Goal: Communication & Community: Connect with others

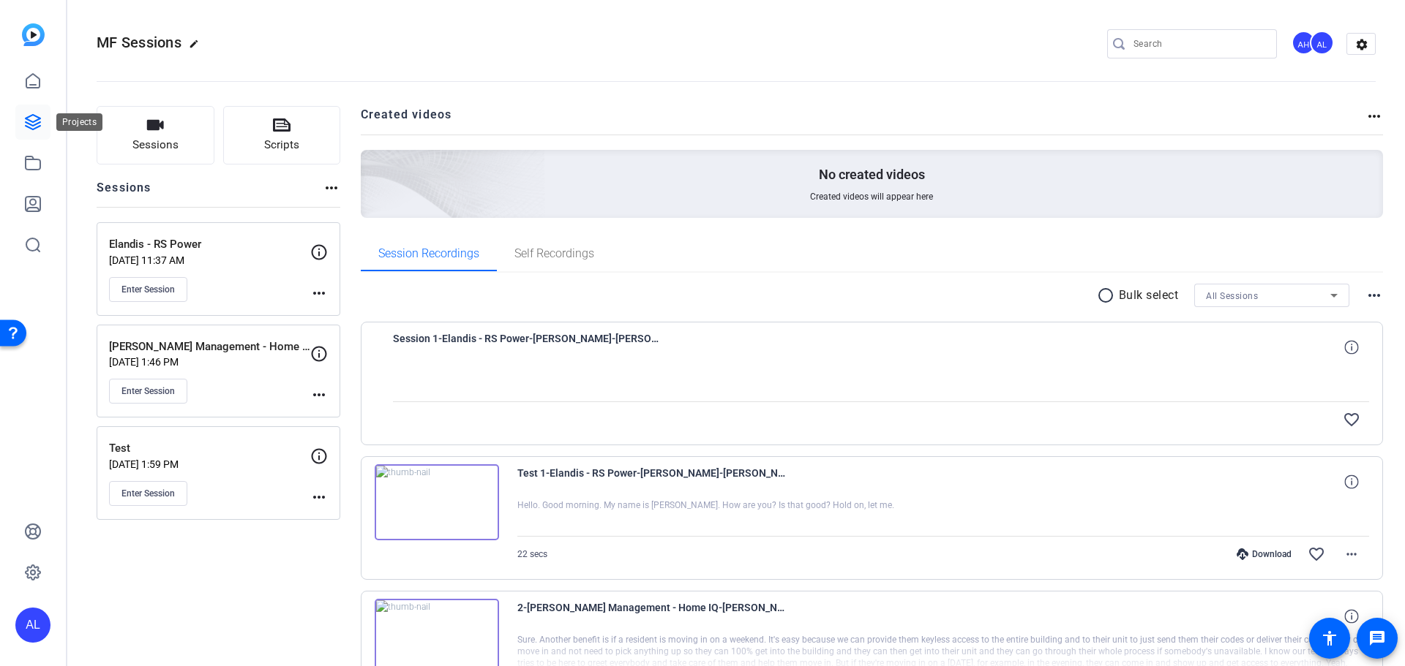
click at [40, 116] on icon at bounding box center [33, 122] width 18 height 18
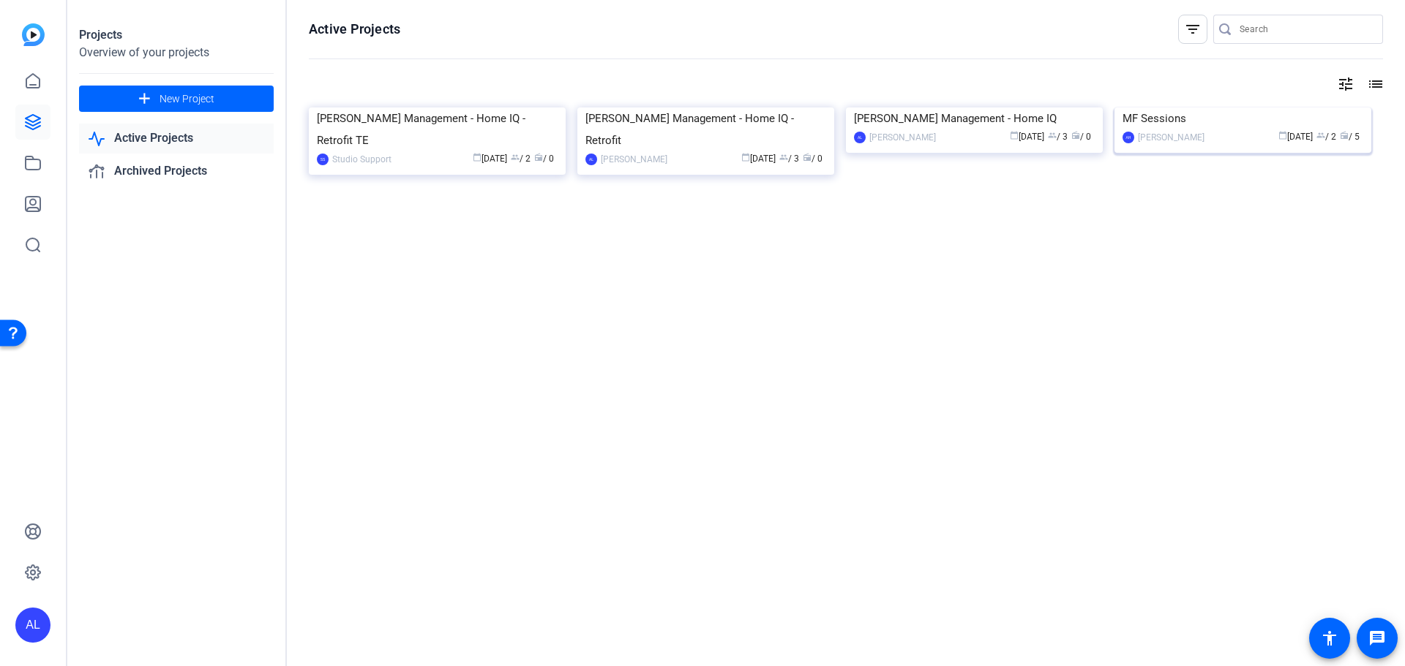
click at [1206, 108] on img at bounding box center [1242, 108] width 257 height 0
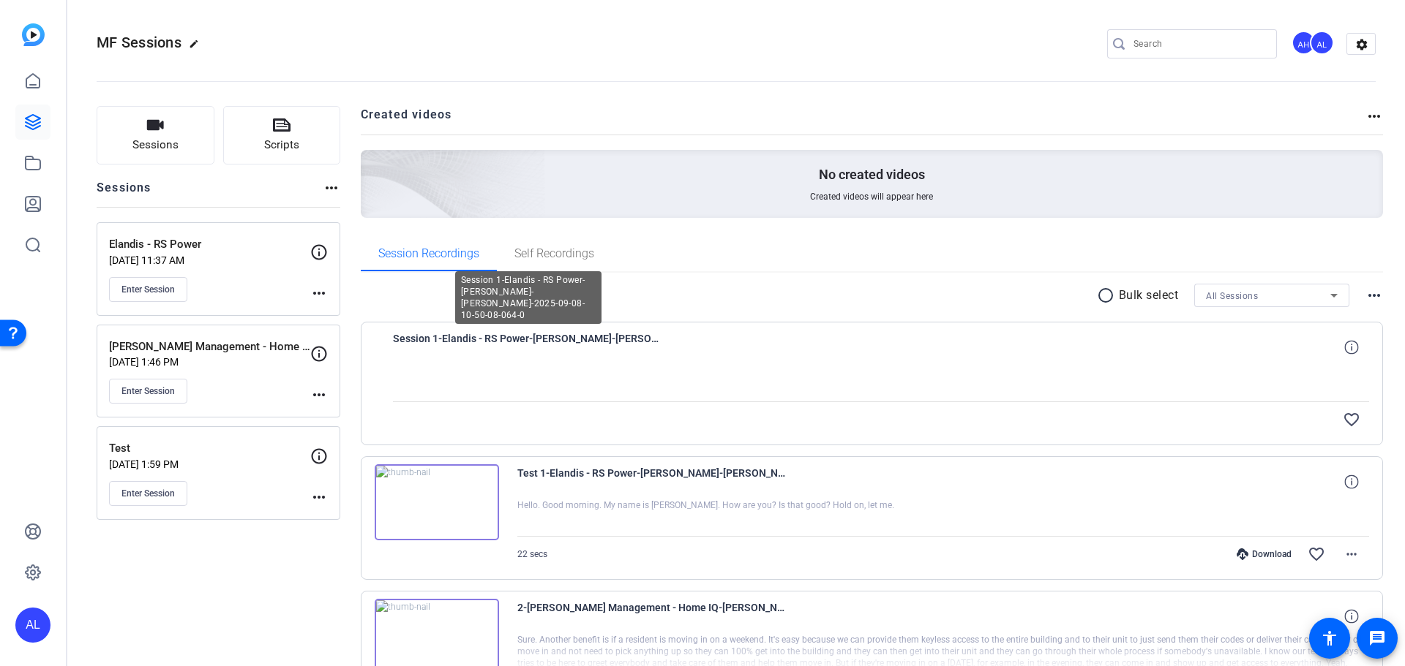
click at [553, 338] on span "Session 1-Elandis - RS Power-[PERSON_NAME]-[PERSON_NAME]-2025-09-08-10-50-08-06…" at bounding box center [528, 347] width 271 height 35
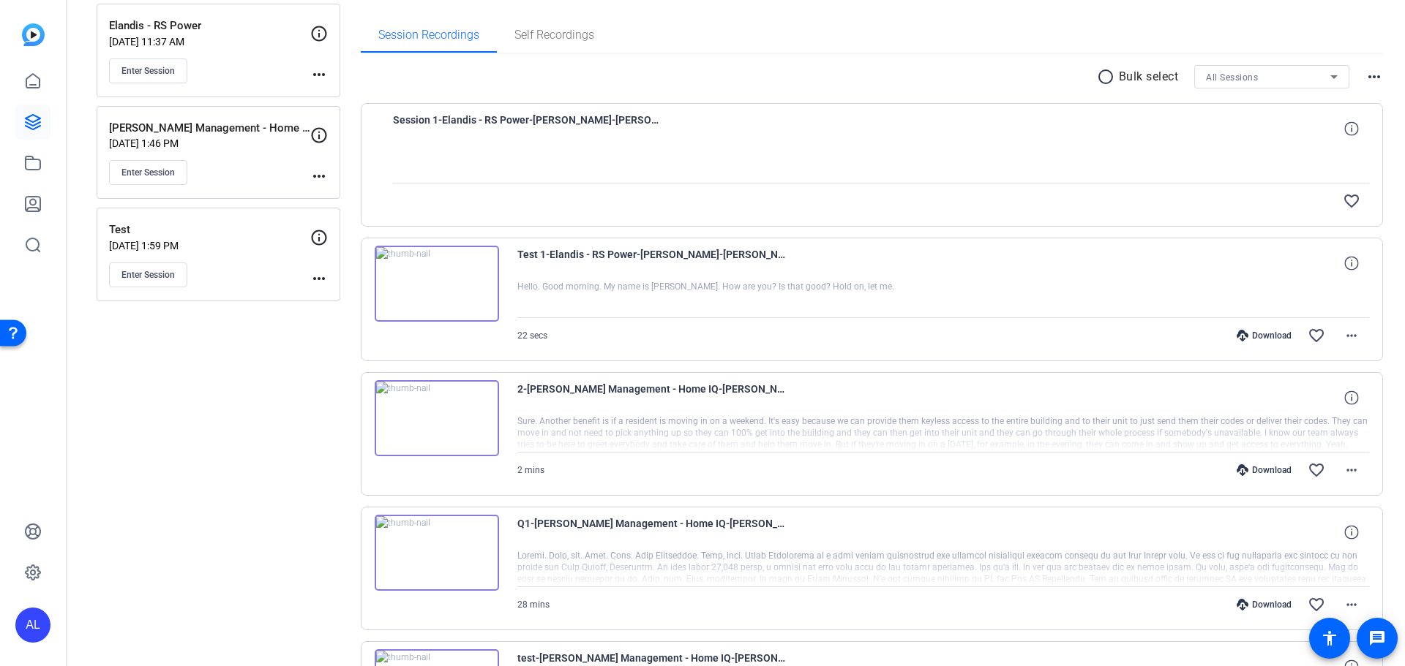
scroll to position [219, 0]
click at [558, 190] on div "favorite_border" at bounding box center [881, 200] width 977 height 35
click at [609, 116] on span "Session 1-Elandis - RS Power-[PERSON_NAME]-[PERSON_NAME]-2025-09-08-10-50-08-06…" at bounding box center [528, 127] width 271 height 35
click at [1344, 132] on icon at bounding box center [1351, 128] width 14 height 14
click at [1197, 158] on div at bounding box center [881, 164] width 977 height 37
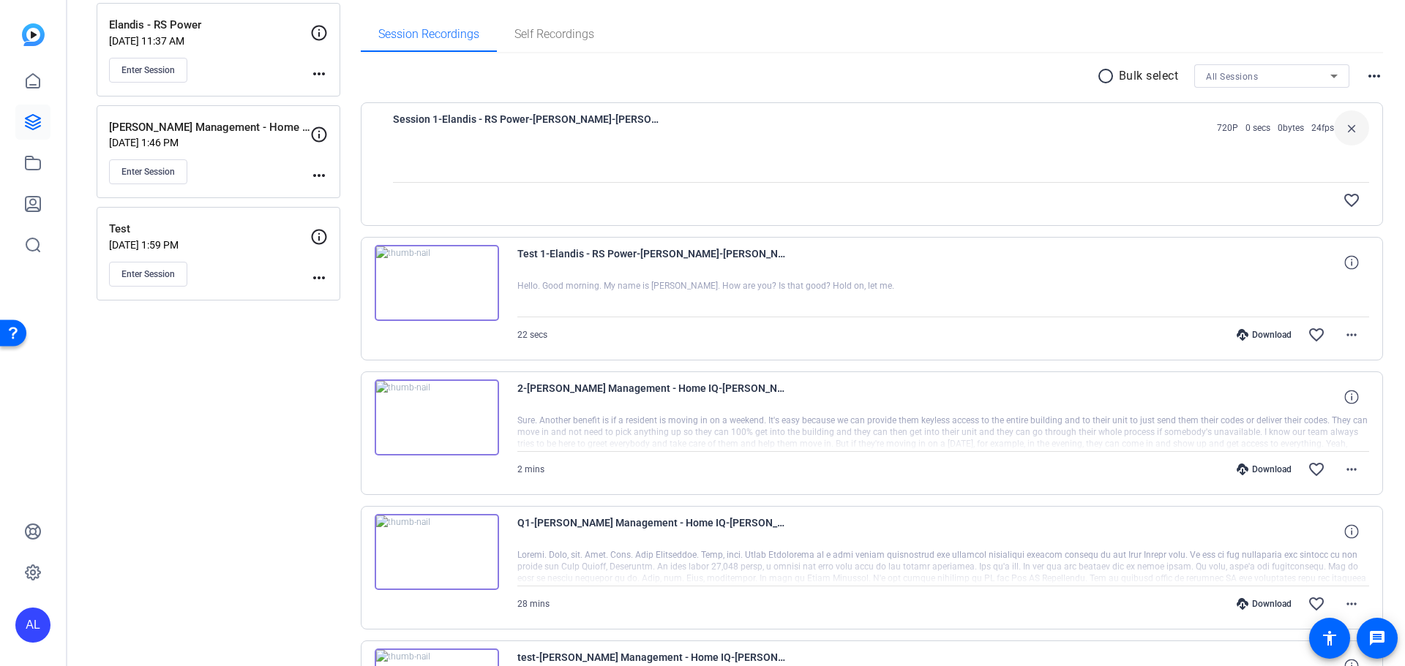
click at [974, 158] on div at bounding box center [881, 164] width 977 height 37
click at [642, 173] on div at bounding box center [881, 164] width 977 height 37
click at [565, 116] on span "Session 1-Elandis - RS Power-[PERSON_NAME]-[PERSON_NAME]-2025-09-08-10-50-08-06…" at bounding box center [528, 127] width 271 height 35
click at [1133, 189] on div "favorite_border" at bounding box center [1027, 200] width 683 height 35
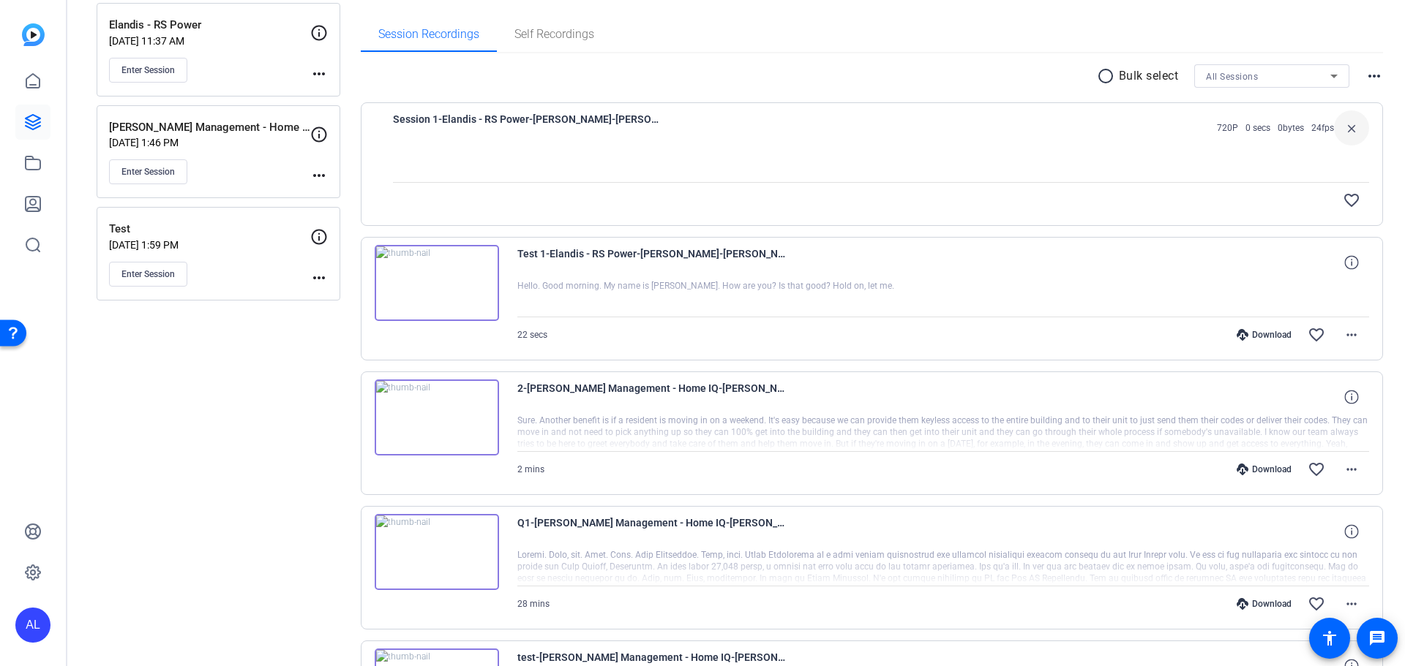
click at [1129, 221] on div "Session 1-Elandis - RS Power-David Ferreira-MF Sessions-2025-09-08-10-50-08-064…" at bounding box center [872, 164] width 1023 height 124
click at [1344, 260] on icon at bounding box center [1351, 262] width 14 height 14
click at [561, 113] on span "Session 1-Elandis - RS Power-[PERSON_NAME]-[PERSON_NAME]-2025-09-08-10-50-08-06…" at bounding box center [528, 127] width 271 height 35
click at [451, 132] on span "Session 1-Elandis - RS Power-[PERSON_NAME]-[PERSON_NAME]-2025-09-08-10-50-08-06…" at bounding box center [528, 127] width 271 height 35
click at [438, 154] on div at bounding box center [881, 164] width 977 height 37
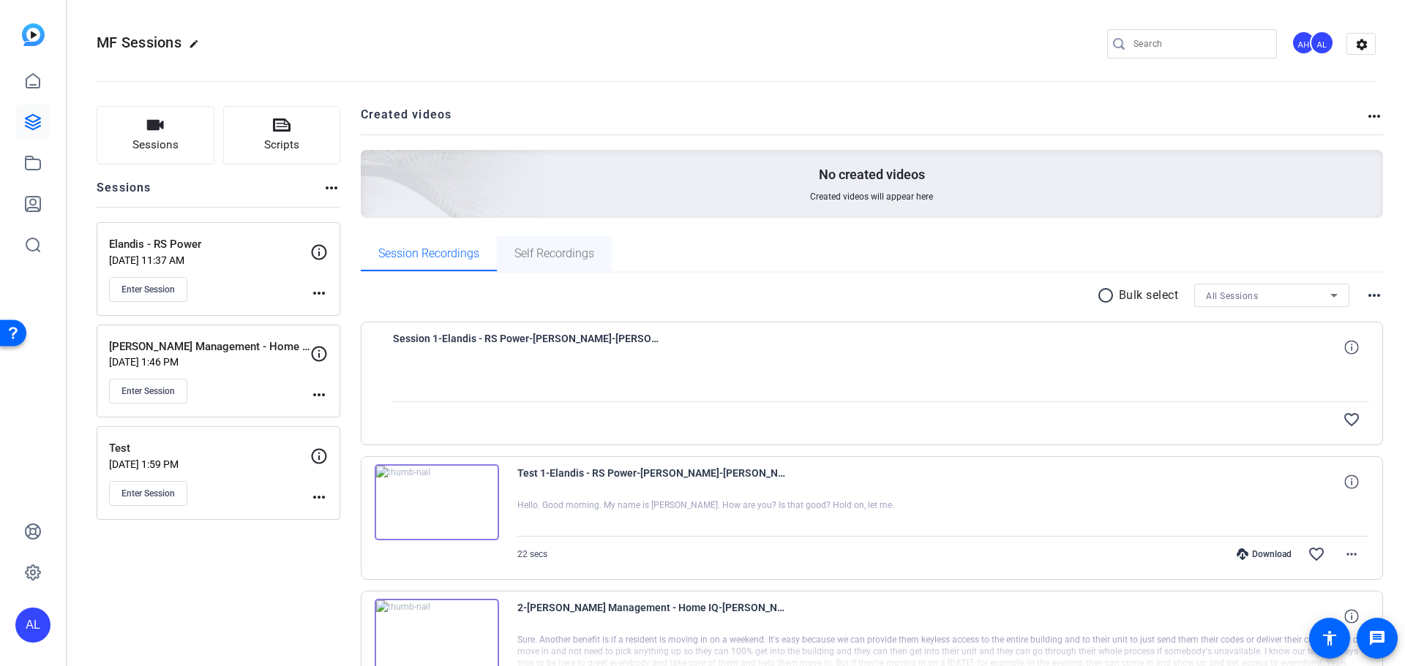
click at [536, 248] on span "Self Recordings" at bounding box center [554, 254] width 80 height 12
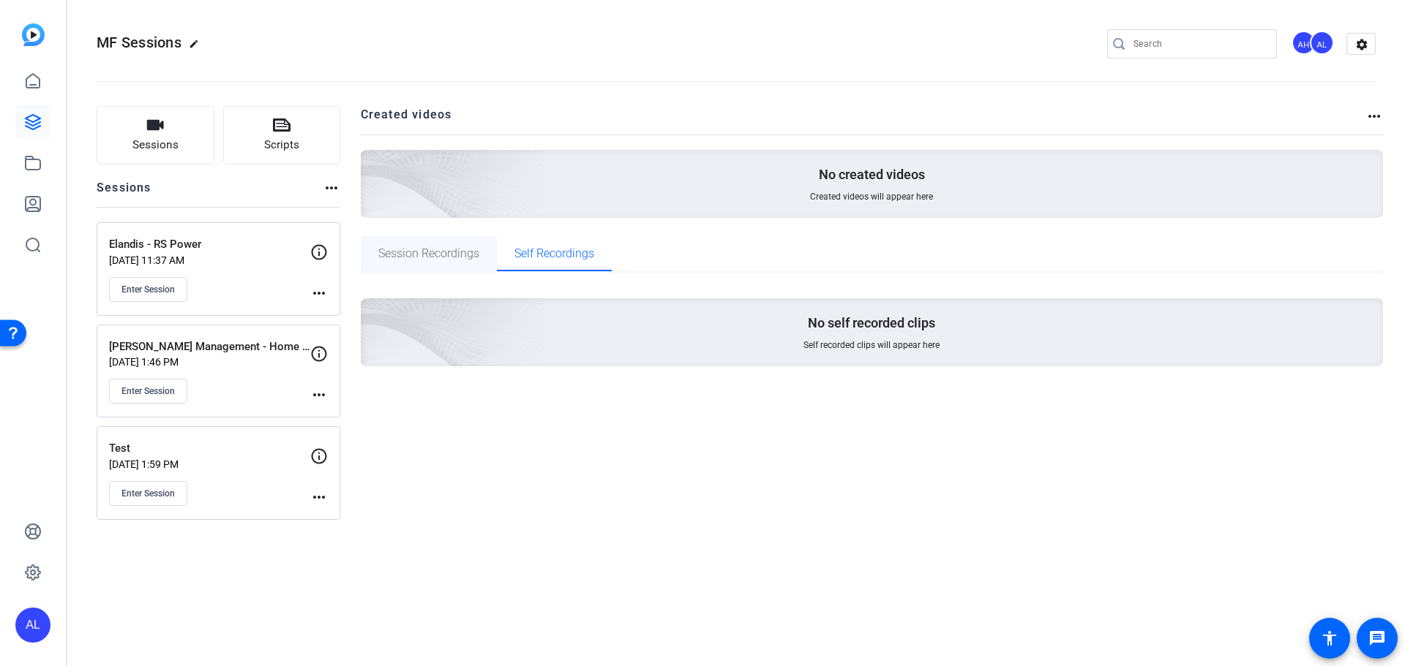
click at [415, 243] on span "Session Recordings" at bounding box center [428, 253] width 101 height 35
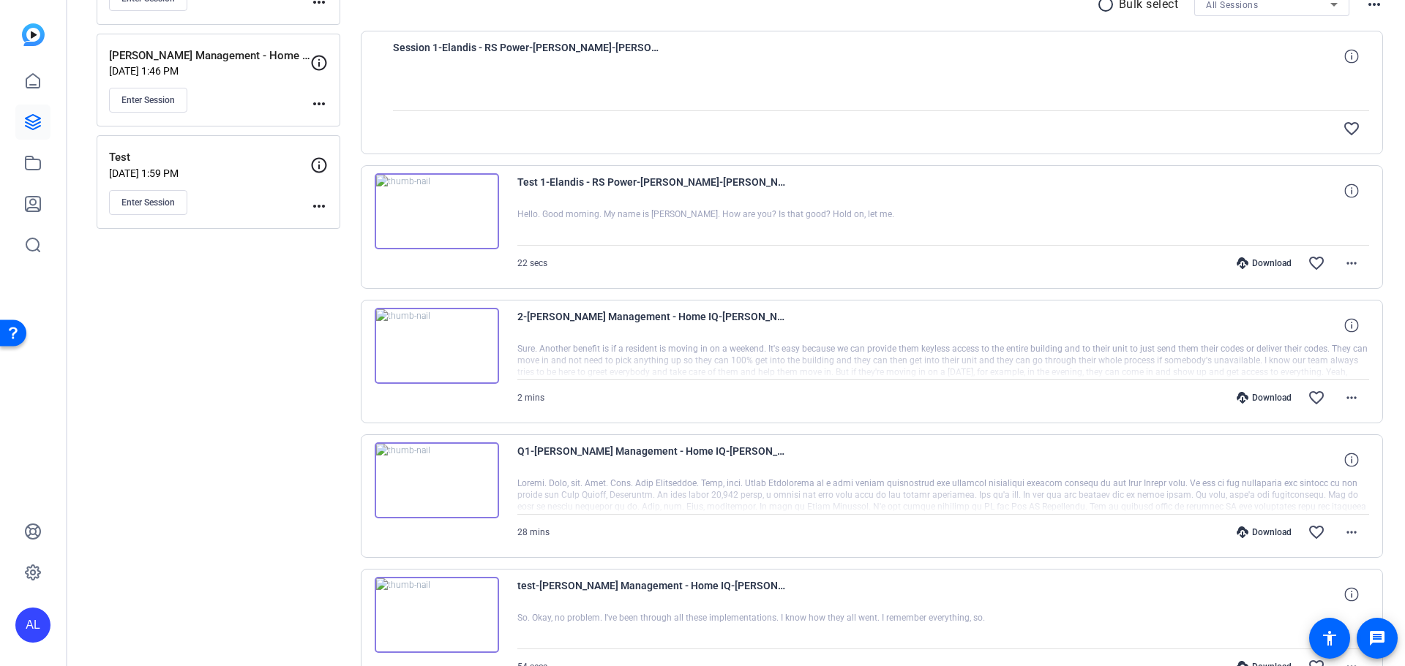
scroll to position [293, 0]
click at [455, 219] on img at bounding box center [437, 210] width 124 height 76
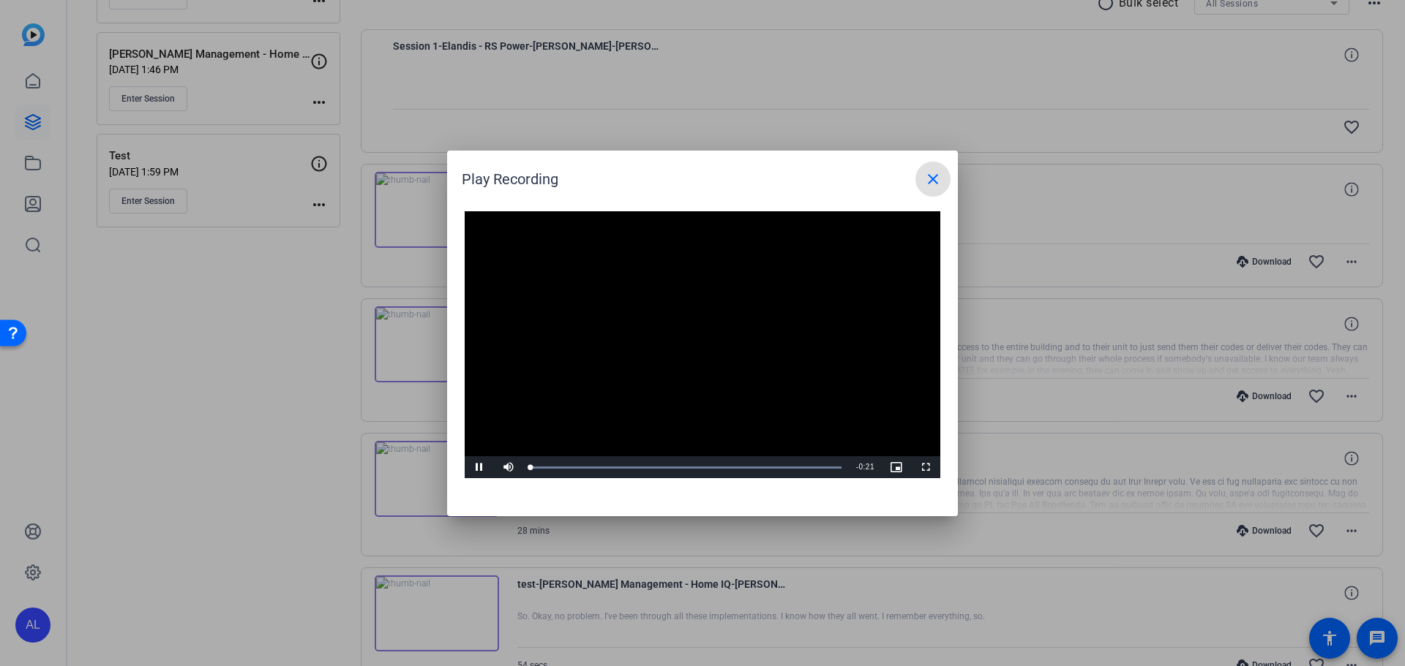
click at [666, 341] on video "Video Player" at bounding box center [703, 345] width 476 height 268
click at [478, 467] on span "Video Player" at bounding box center [479, 467] width 29 height 0
click at [615, 468] on div "Loaded : 100.00% 0:05 0:01" at bounding box center [685, 468] width 311 height 4
click at [698, 465] on div "Loaded : 100.00% 0:11 0:09" at bounding box center [686, 468] width 326 height 22
click at [939, 177] on mat-icon "close" at bounding box center [933, 179] width 18 height 18
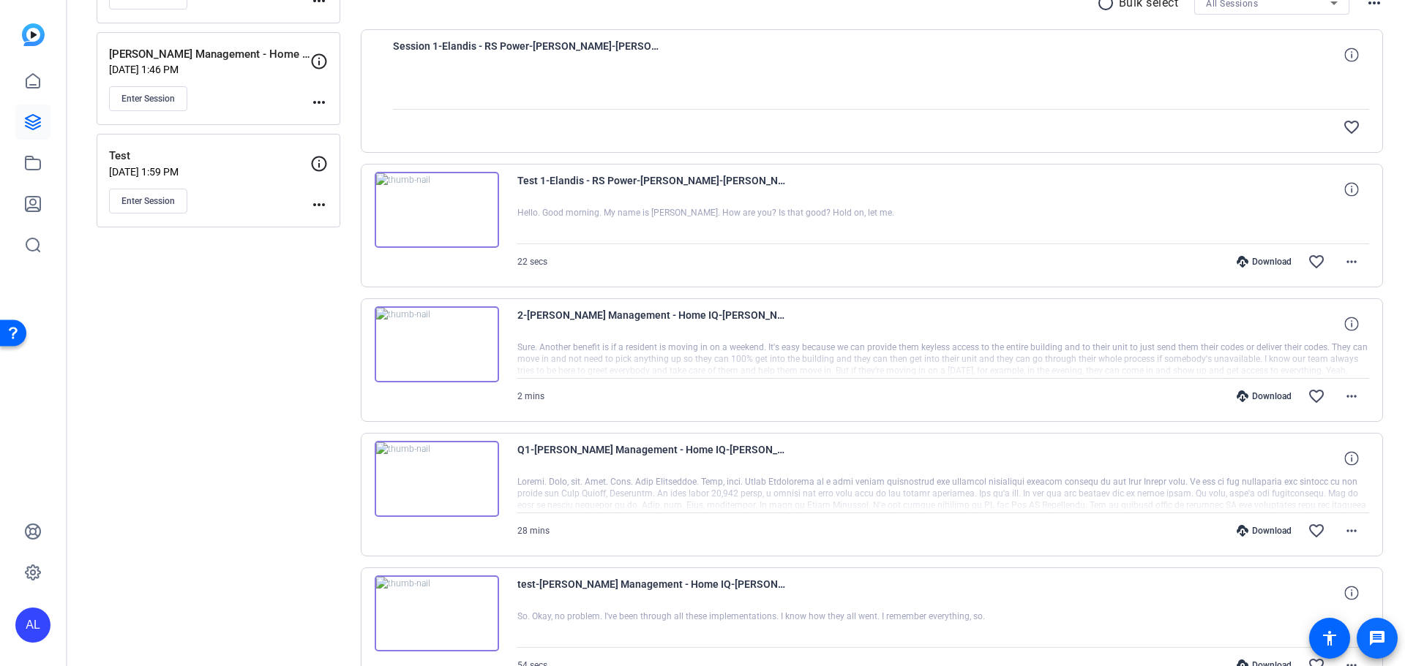
click at [1370, 636] on mat-icon "message" at bounding box center [1377, 639] width 18 height 18
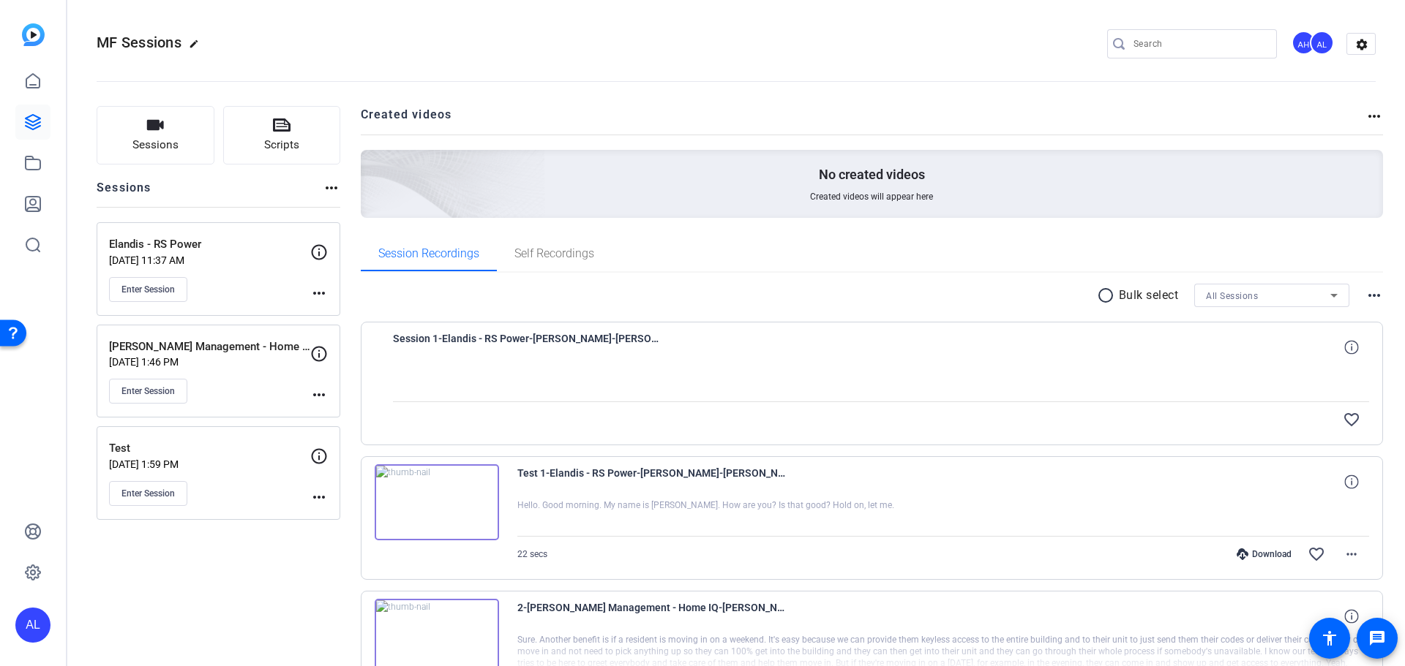
click at [324, 293] on mat-icon "more_horiz" at bounding box center [319, 294] width 18 height 18
click at [340, 314] on span "Edit Session" at bounding box center [355, 315] width 67 height 18
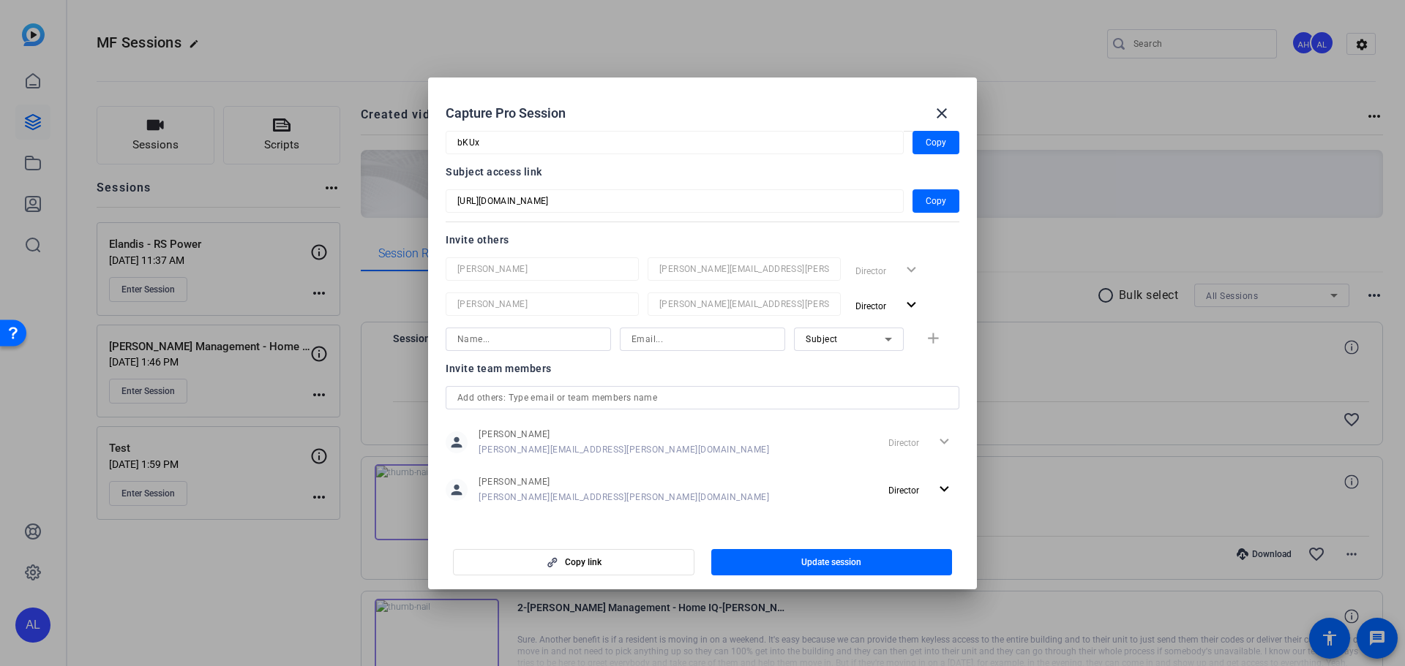
scroll to position [102, 0]
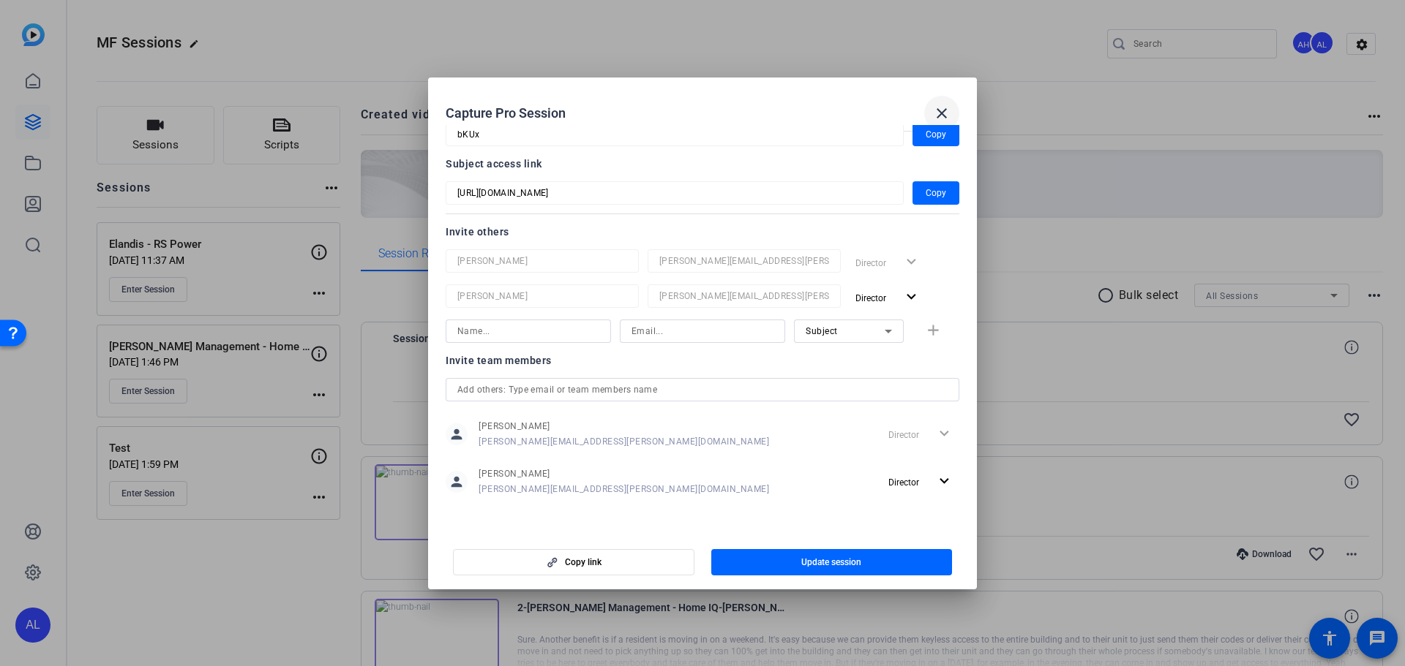
click at [941, 113] on mat-icon "close" at bounding box center [942, 114] width 18 height 18
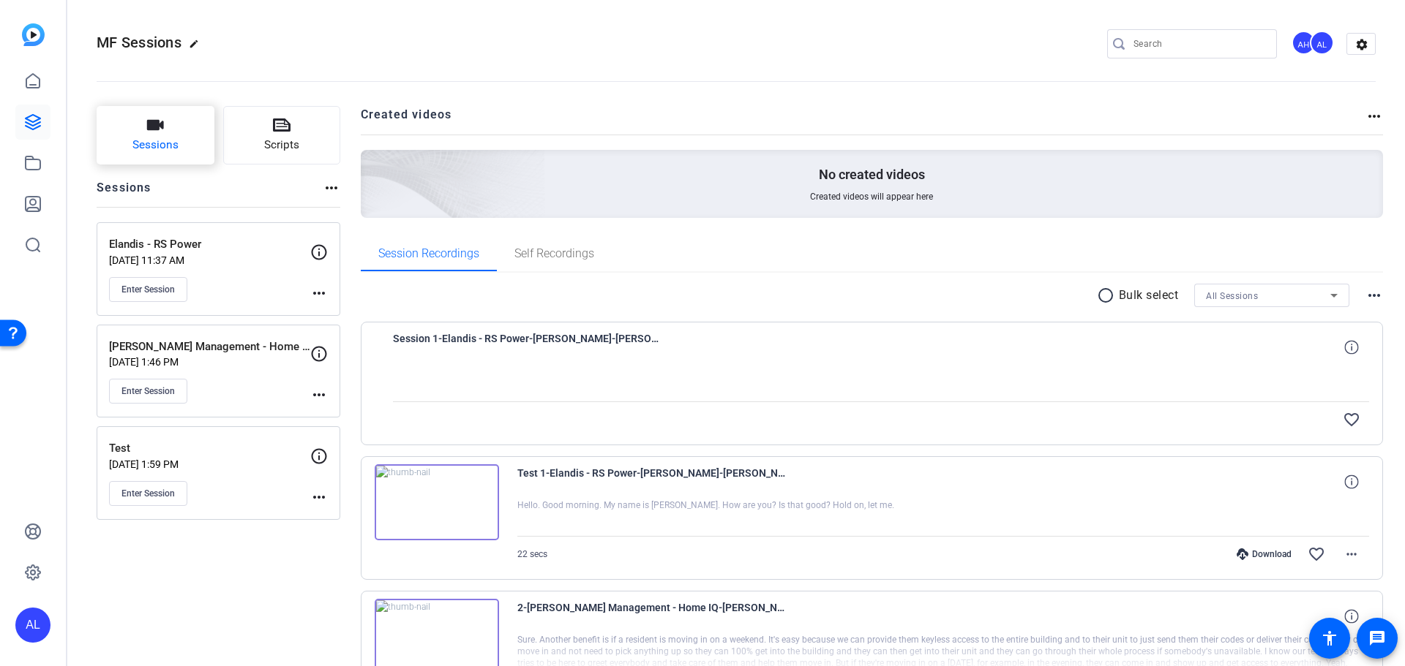
click at [157, 126] on icon "button" at bounding box center [155, 125] width 17 height 10
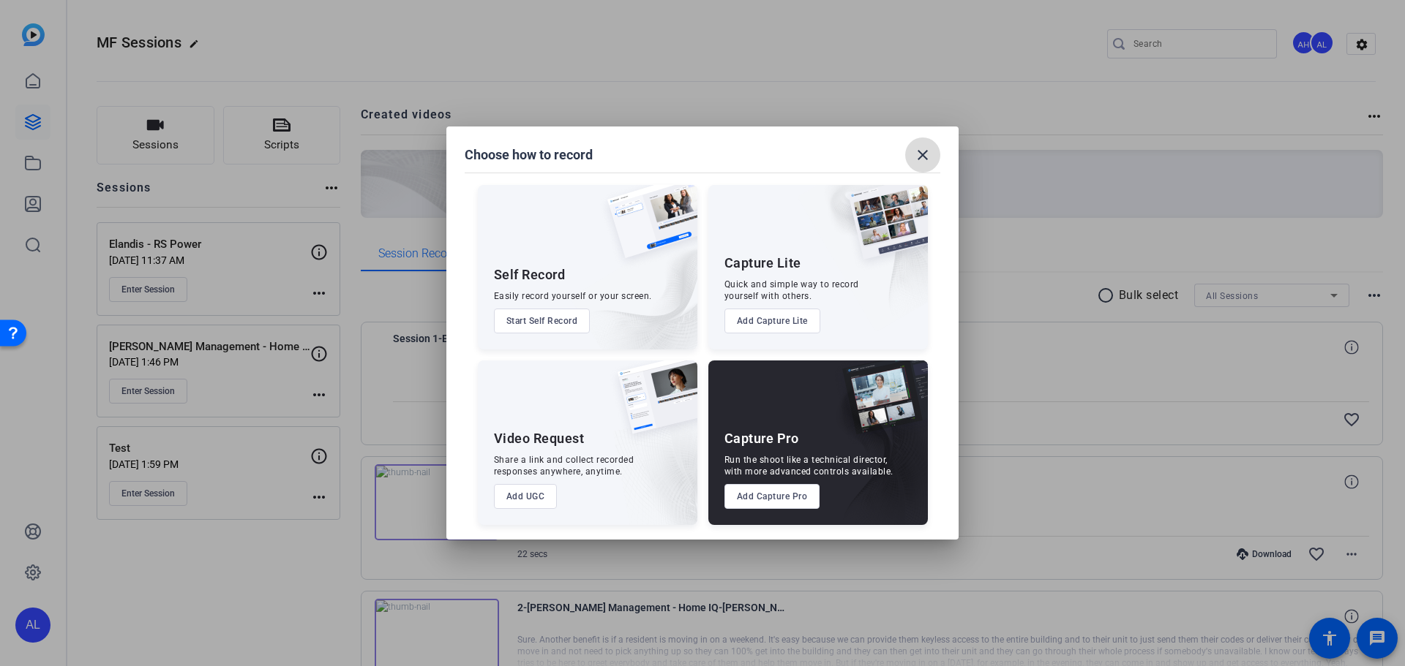
click at [910, 149] on span at bounding box center [922, 155] width 35 height 35
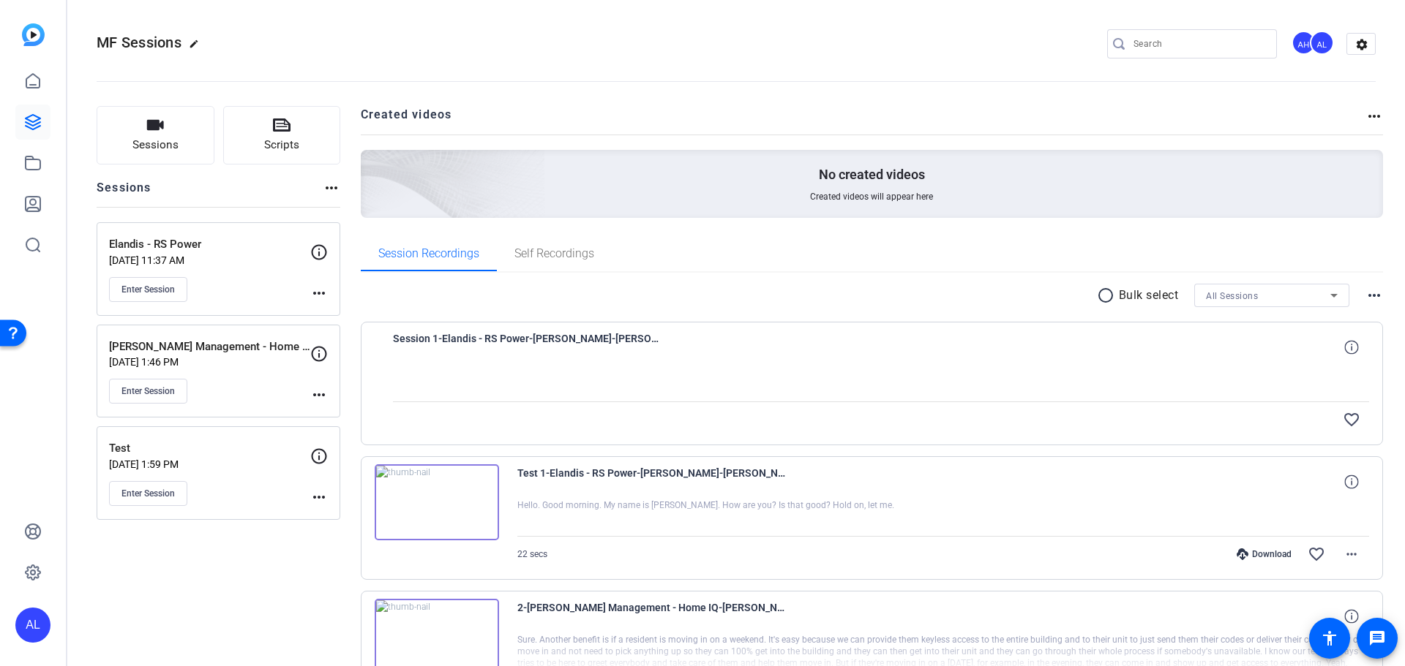
click at [1209, 50] on input "Search" at bounding box center [1199, 44] width 132 height 18
click at [1310, 44] on div "AL" at bounding box center [1322, 43] width 24 height 24
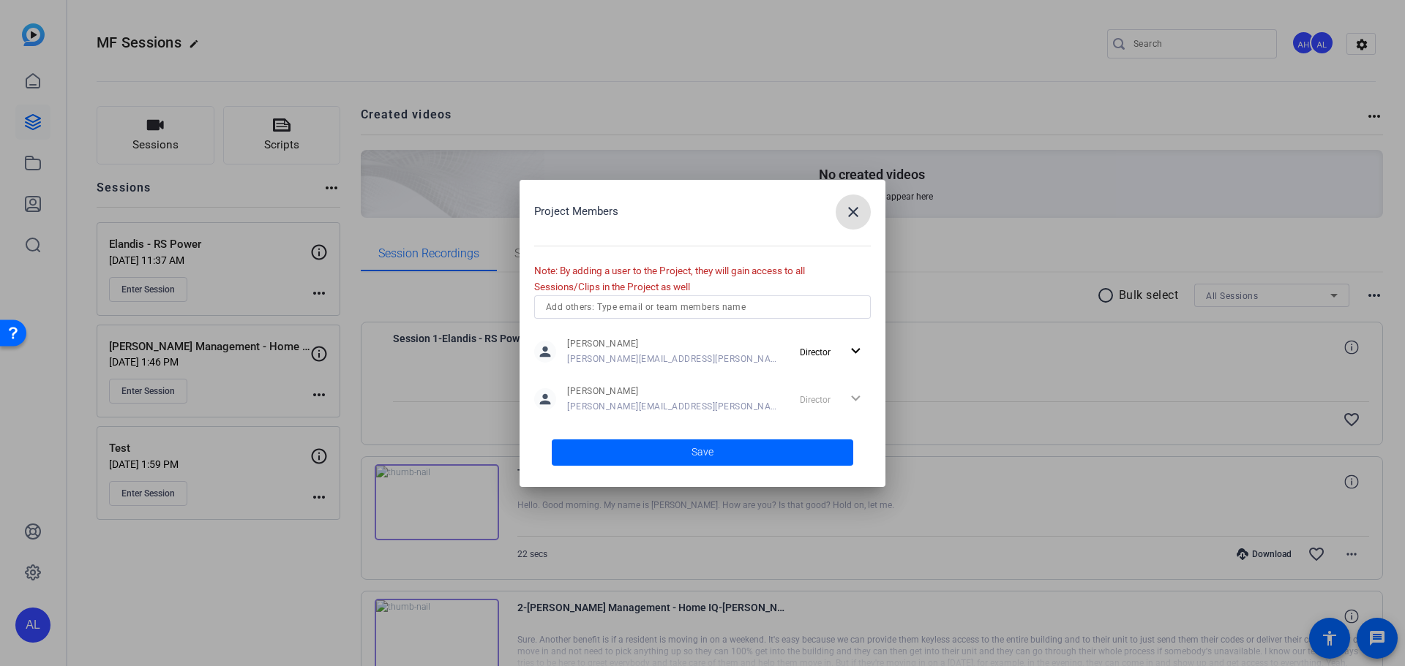
click at [655, 311] on input "text" at bounding box center [702, 307] width 313 height 18
type input "supp"
click at [620, 334] on span "Studio Support" at bounding box center [599, 337] width 63 height 12
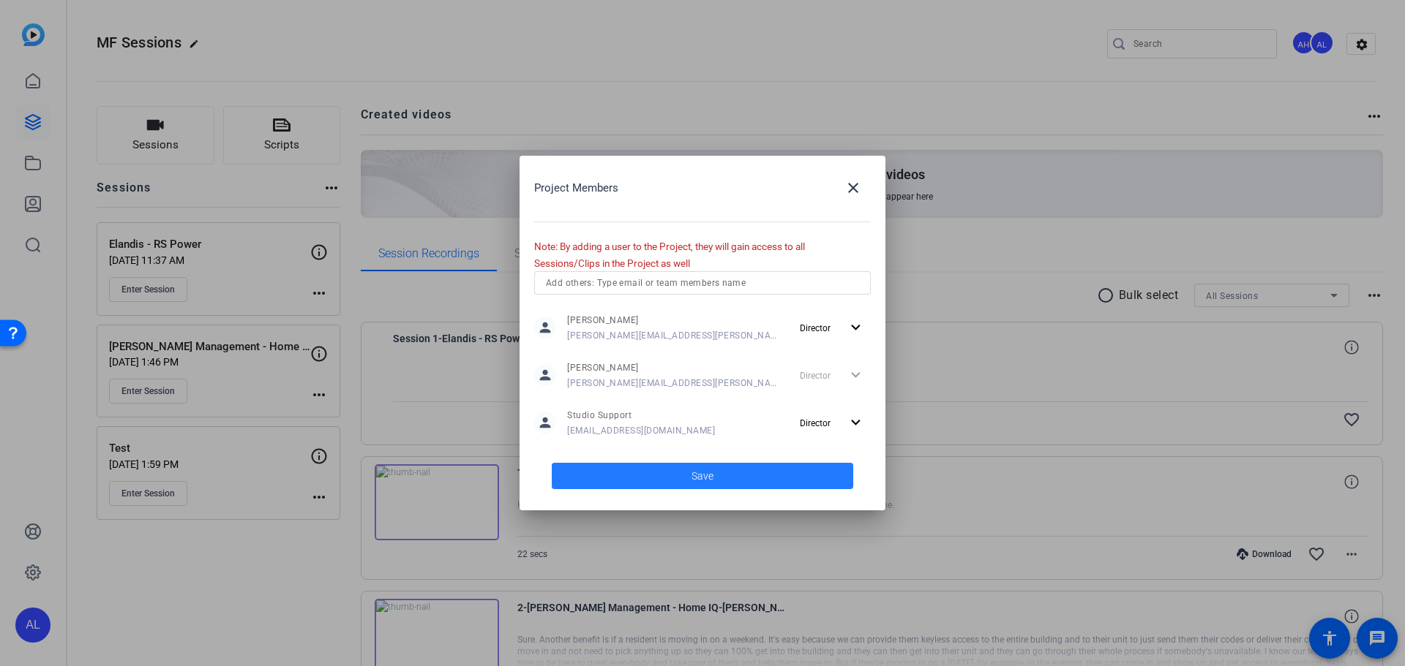
click at [612, 478] on span at bounding box center [702, 476] width 301 height 35
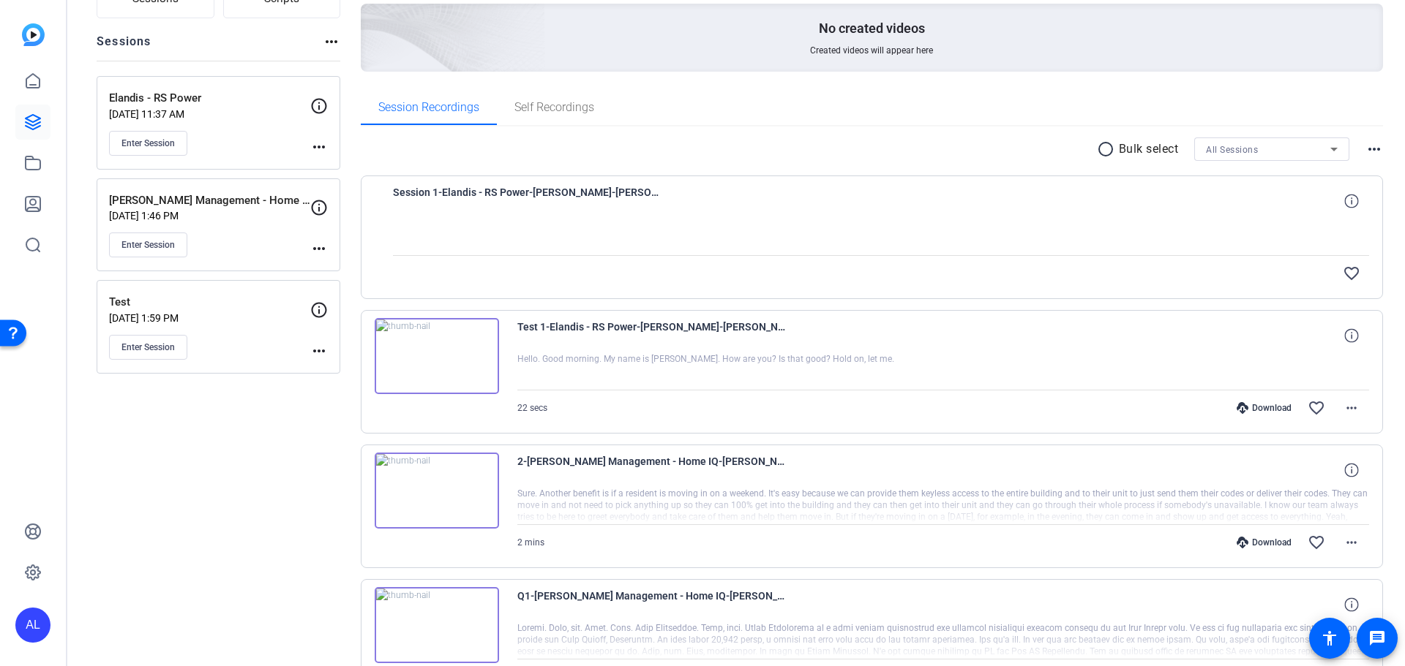
scroll to position [0, 0]
